Goal: Task Accomplishment & Management: Use online tool/utility

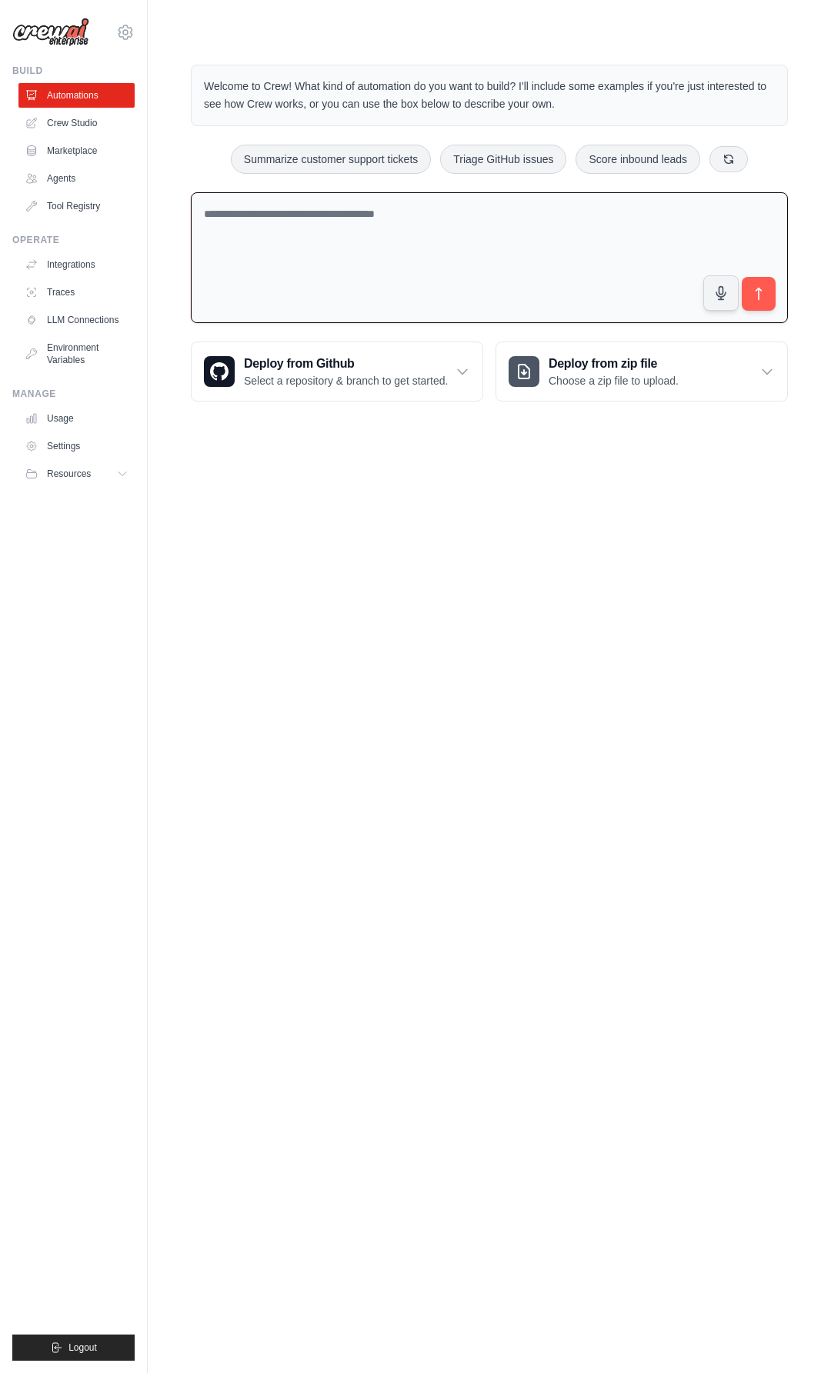
click at [321, 259] on textarea at bounding box center [489, 258] width 597 height 132
click at [132, 34] on icon at bounding box center [125, 31] width 14 height 13
click at [28, 133] on link "Crew Studio" at bounding box center [78, 123] width 116 height 25
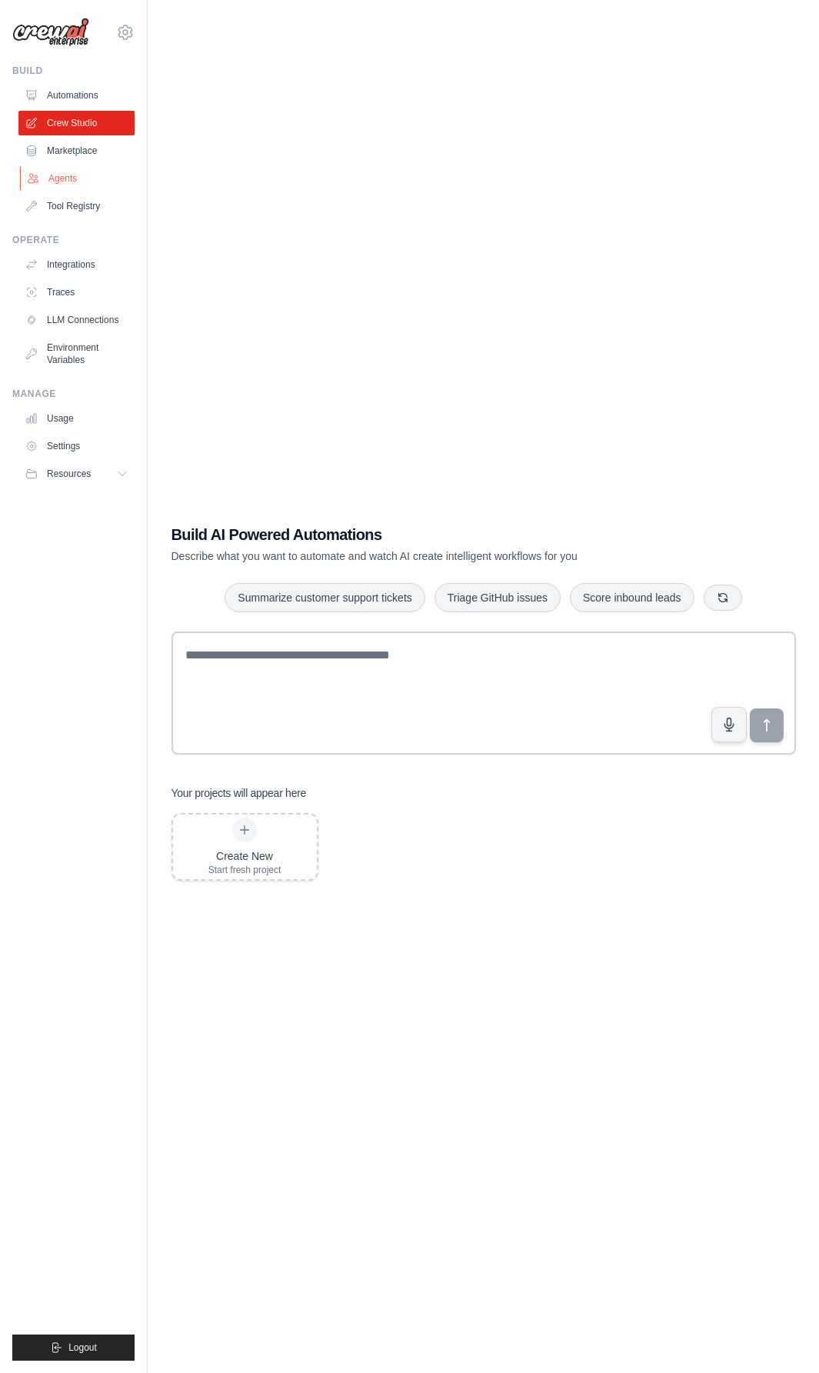
click at [75, 180] on link "Agents" at bounding box center [78, 178] width 116 height 25
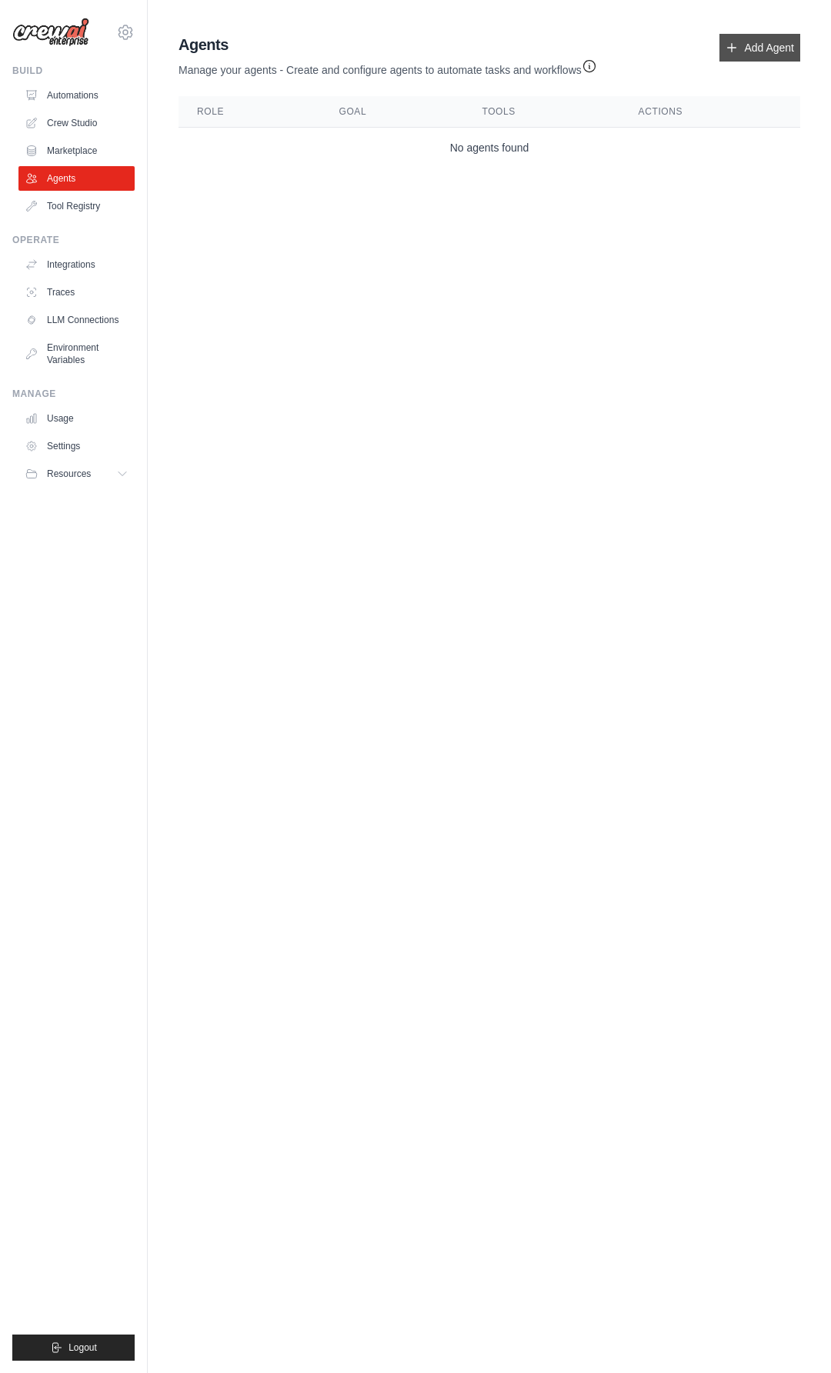
click at [764, 52] on link "Add Agent" at bounding box center [759, 48] width 81 height 28
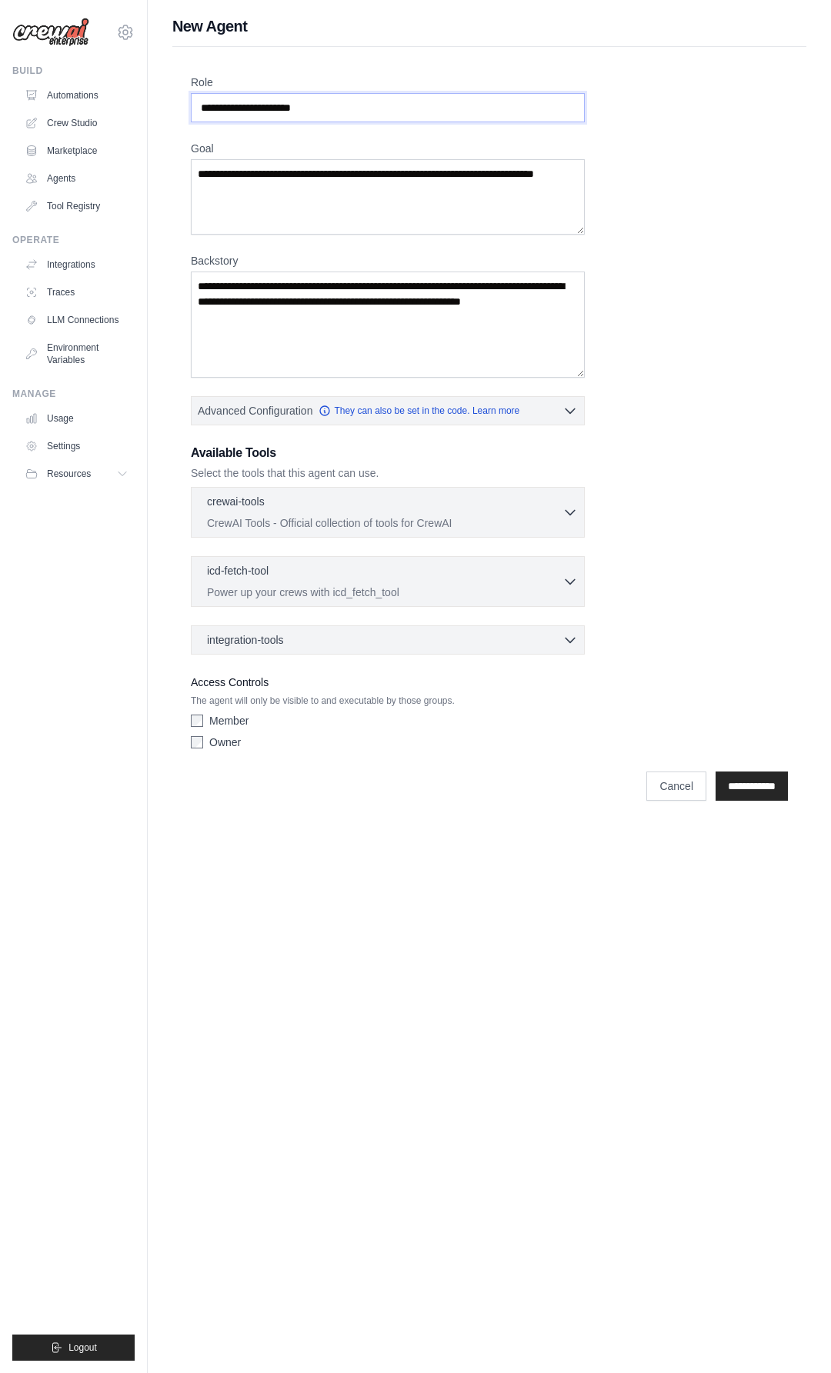
click at [309, 108] on input "Role" at bounding box center [388, 107] width 394 height 29
click at [438, 113] on input "Role" at bounding box center [388, 107] width 394 height 29
click at [352, 211] on textarea "Goal" at bounding box center [388, 196] width 394 height 75
click at [335, 324] on textarea "Backstory" at bounding box center [388, 324] width 394 height 106
click at [567, 510] on icon "button" at bounding box center [569, 511] width 15 height 15
